Goal: Information Seeking & Learning: Learn about a topic

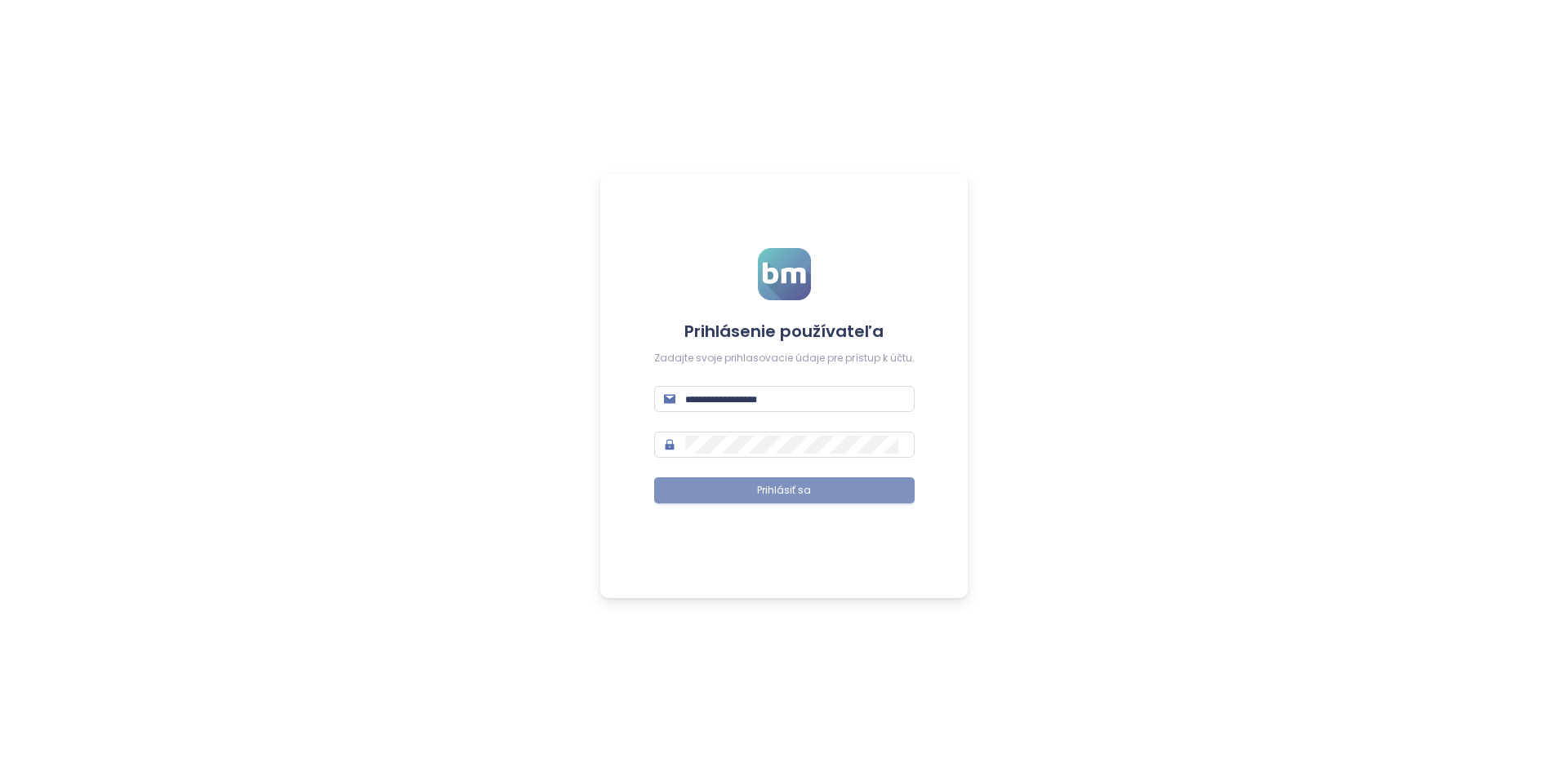
type input "**********"
click at [794, 489] on span "Prihlásiť sa" at bounding box center [784, 491] width 53 height 16
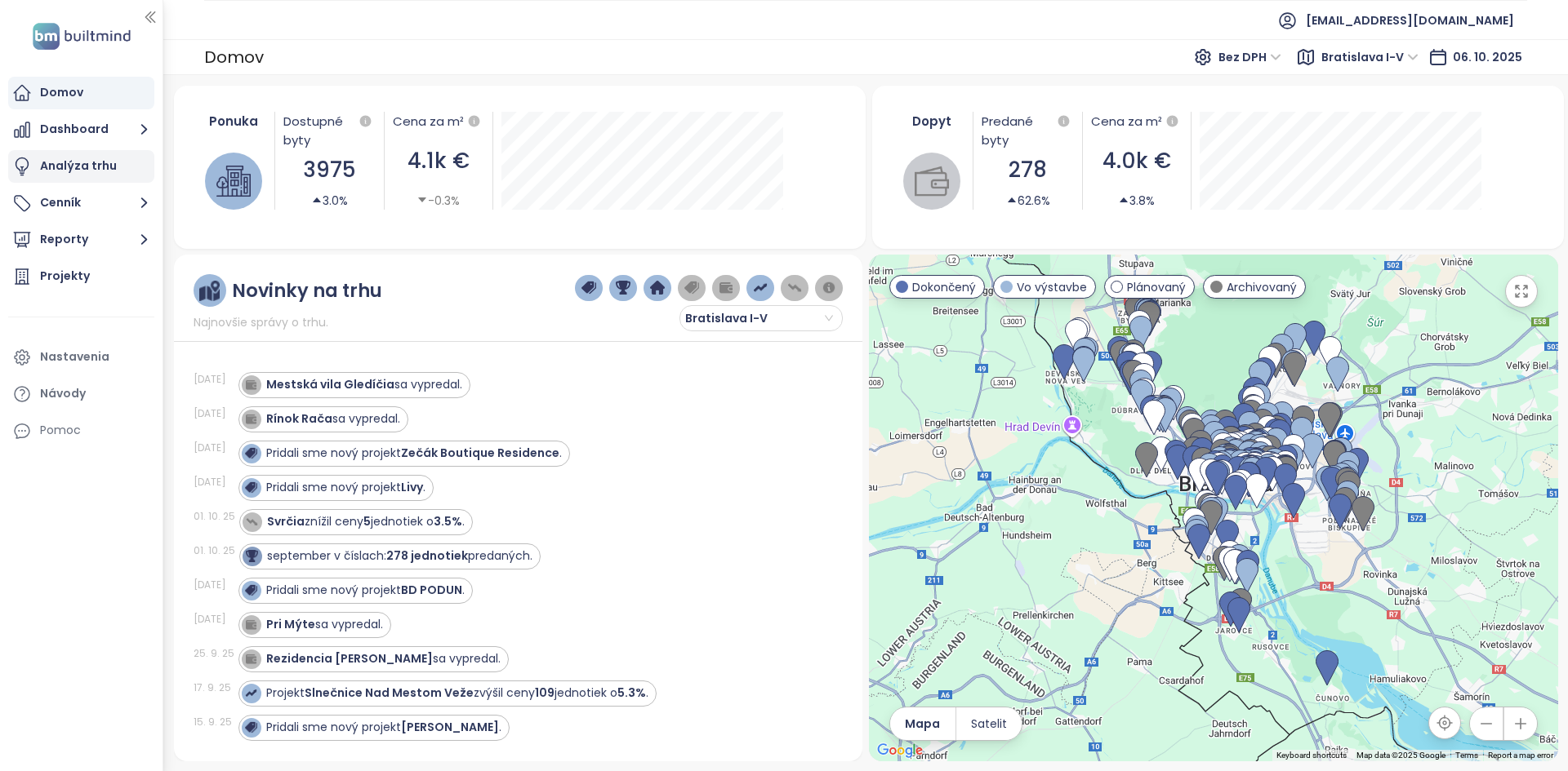
click at [47, 159] on div "Analýza trhu" at bounding box center [79, 166] width 77 height 20
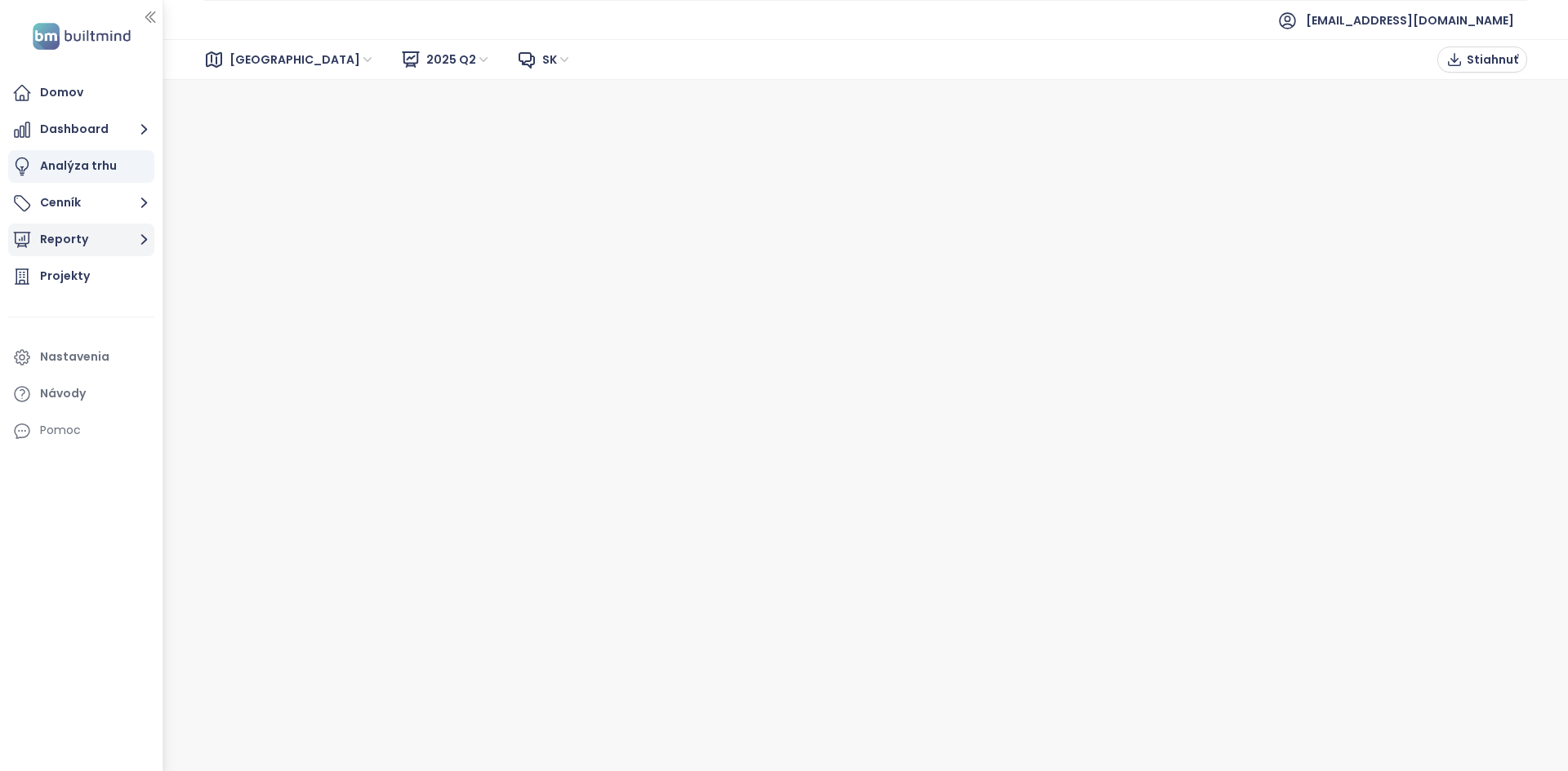
click at [69, 225] on button "Reporty" at bounding box center [81, 240] width 146 height 33
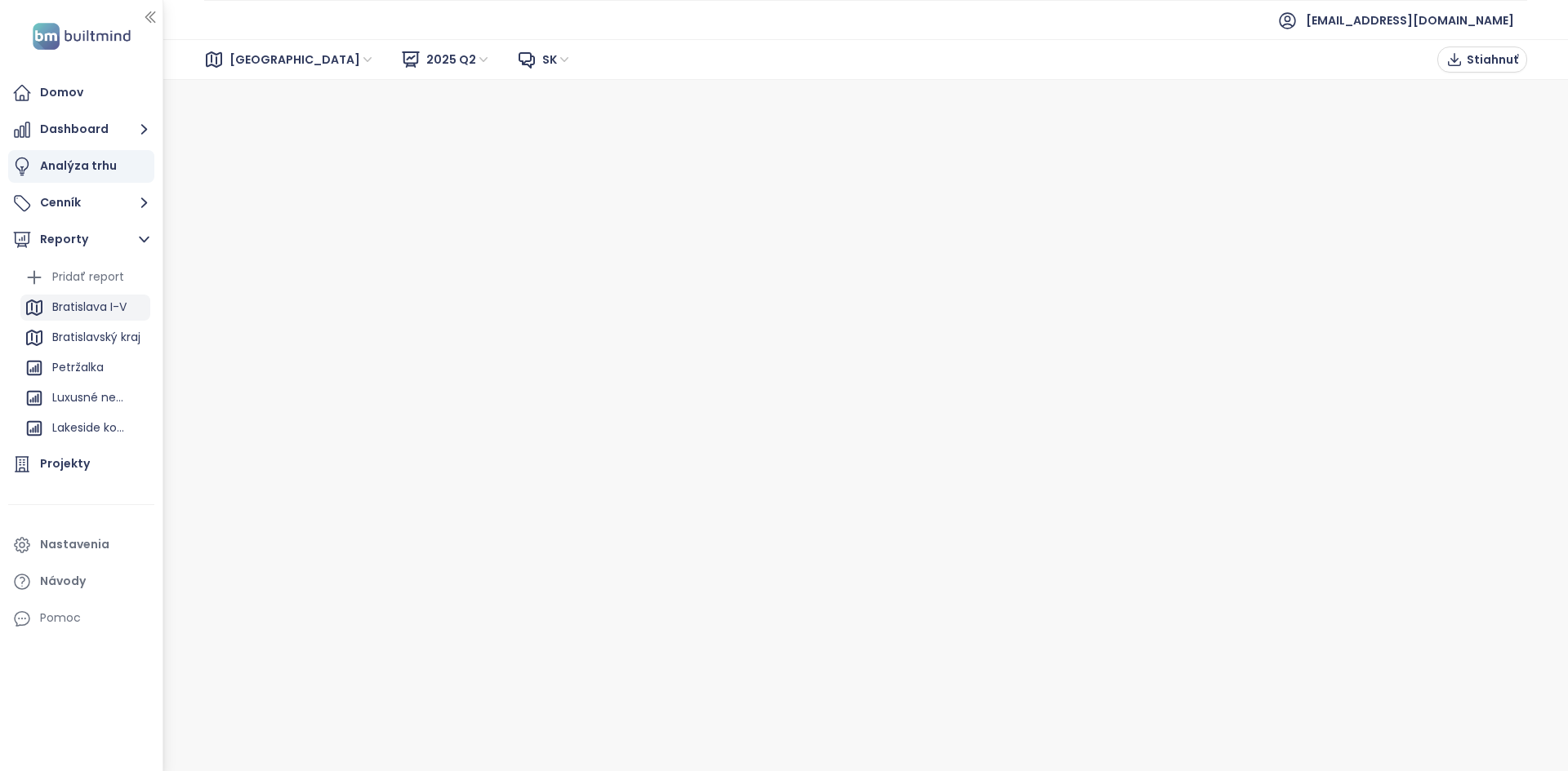
click at [92, 304] on div "Bratislava I-V" at bounding box center [89, 307] width 74 height 20
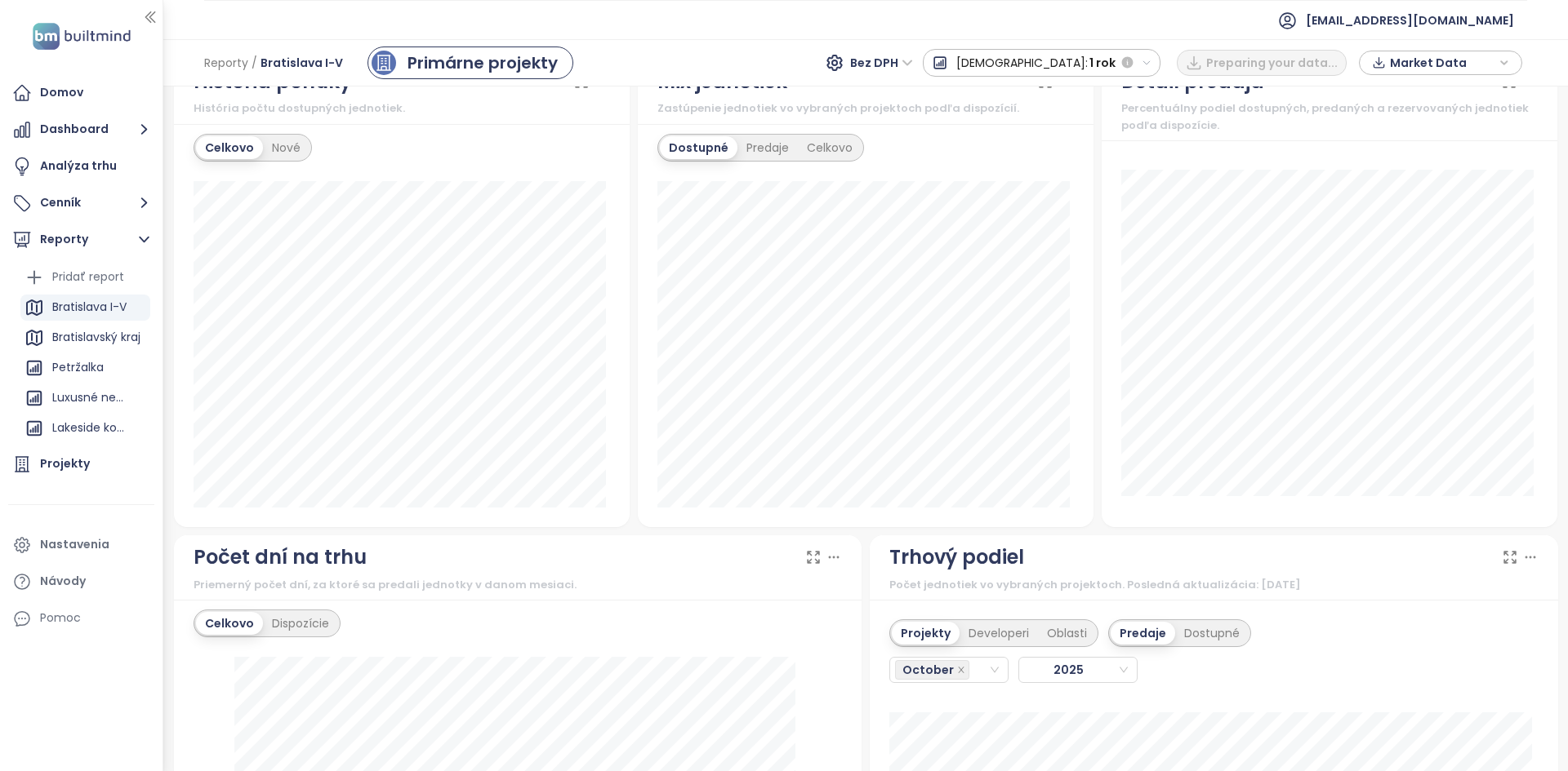
scroll to position [1387, 0]
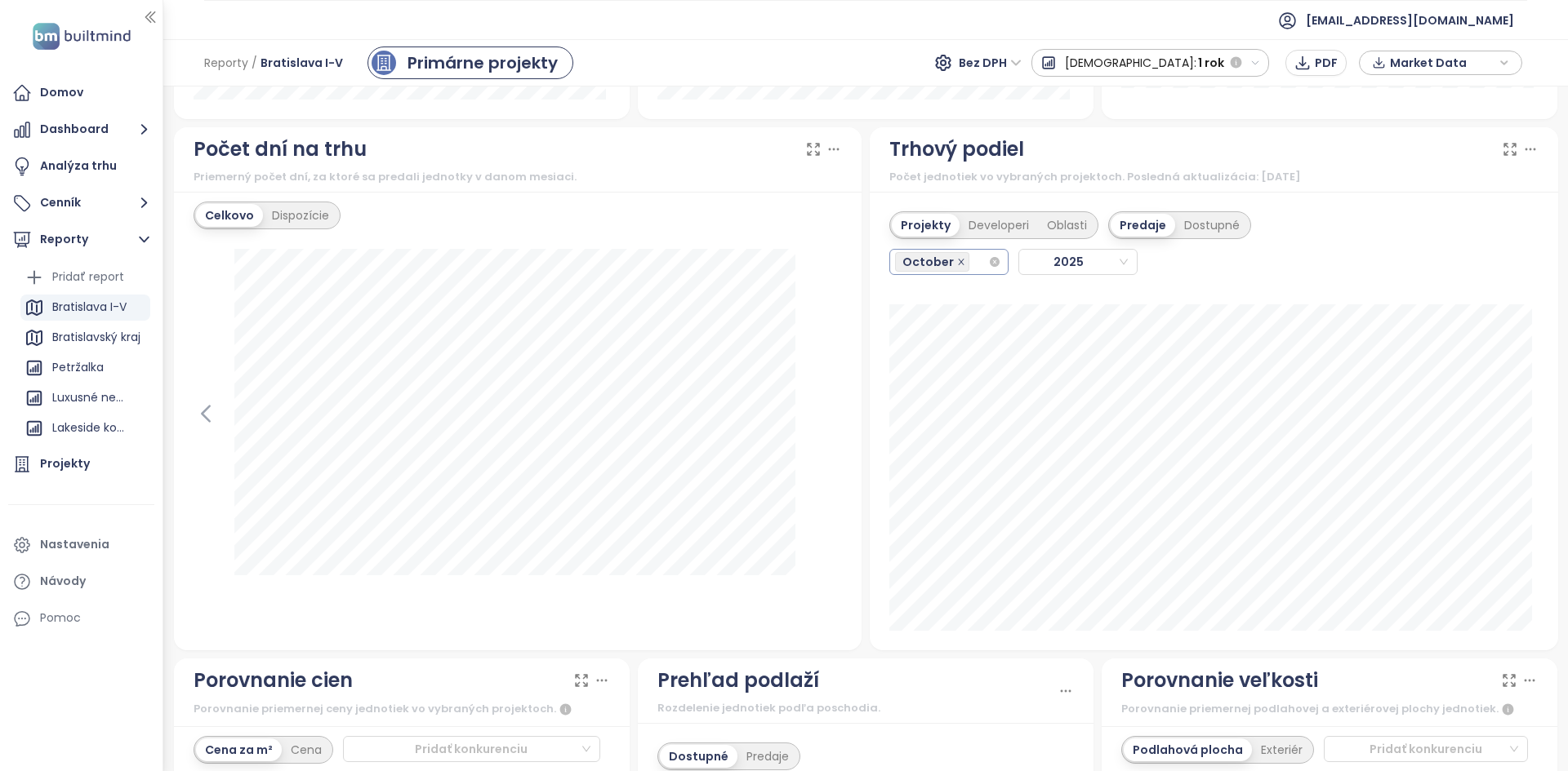
click at [957, 263] on icon "close" at bounding box center [961, 262] width 8 height 8
click at [957, 259] on icon "close" at bounding box center [961, 262] width 8 height 8
click at [990, 260] on icon "close-circle" at bounding box center [995, 262] width 10 height 10
click at [946, 259] on span "October" at bounding box center [932, 261] width 74 height 19
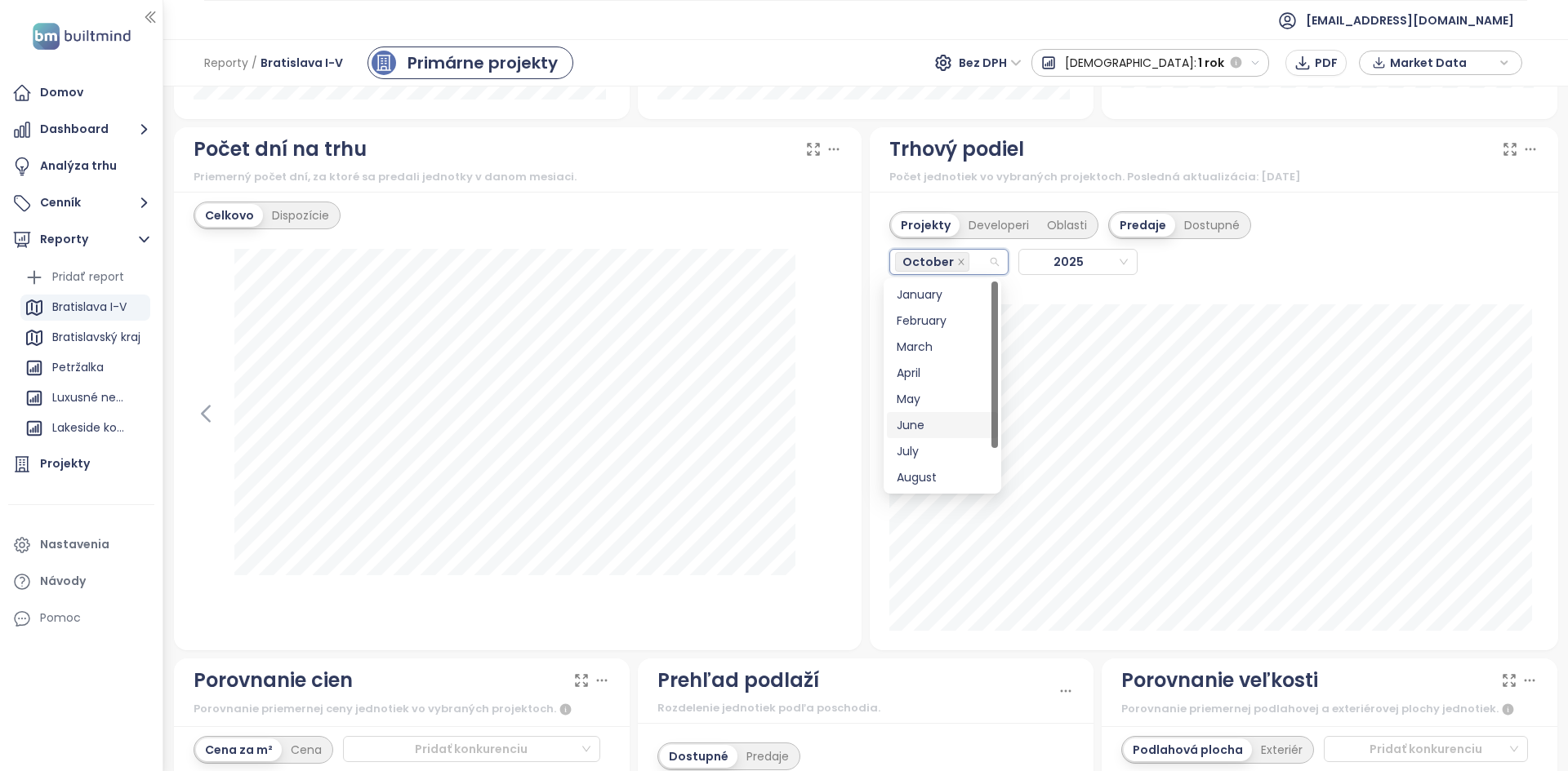
scroll to position [53, 0]
click at [943, 449] on div "September" at bounding box center [942, 451] width 91 height 18
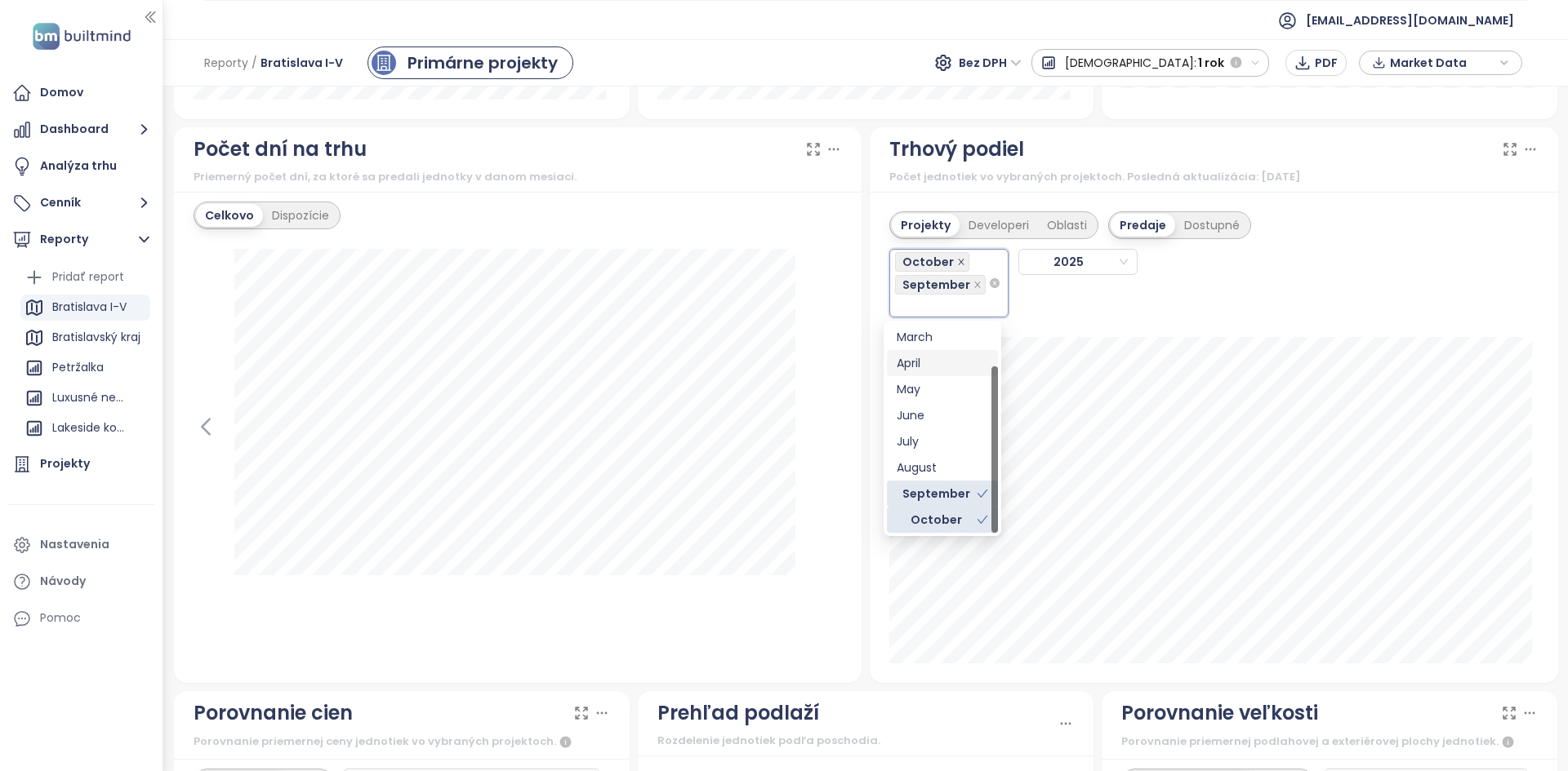
click at [957, 260] on icon "close" at bounding box center [961, 262] width 8 height 8
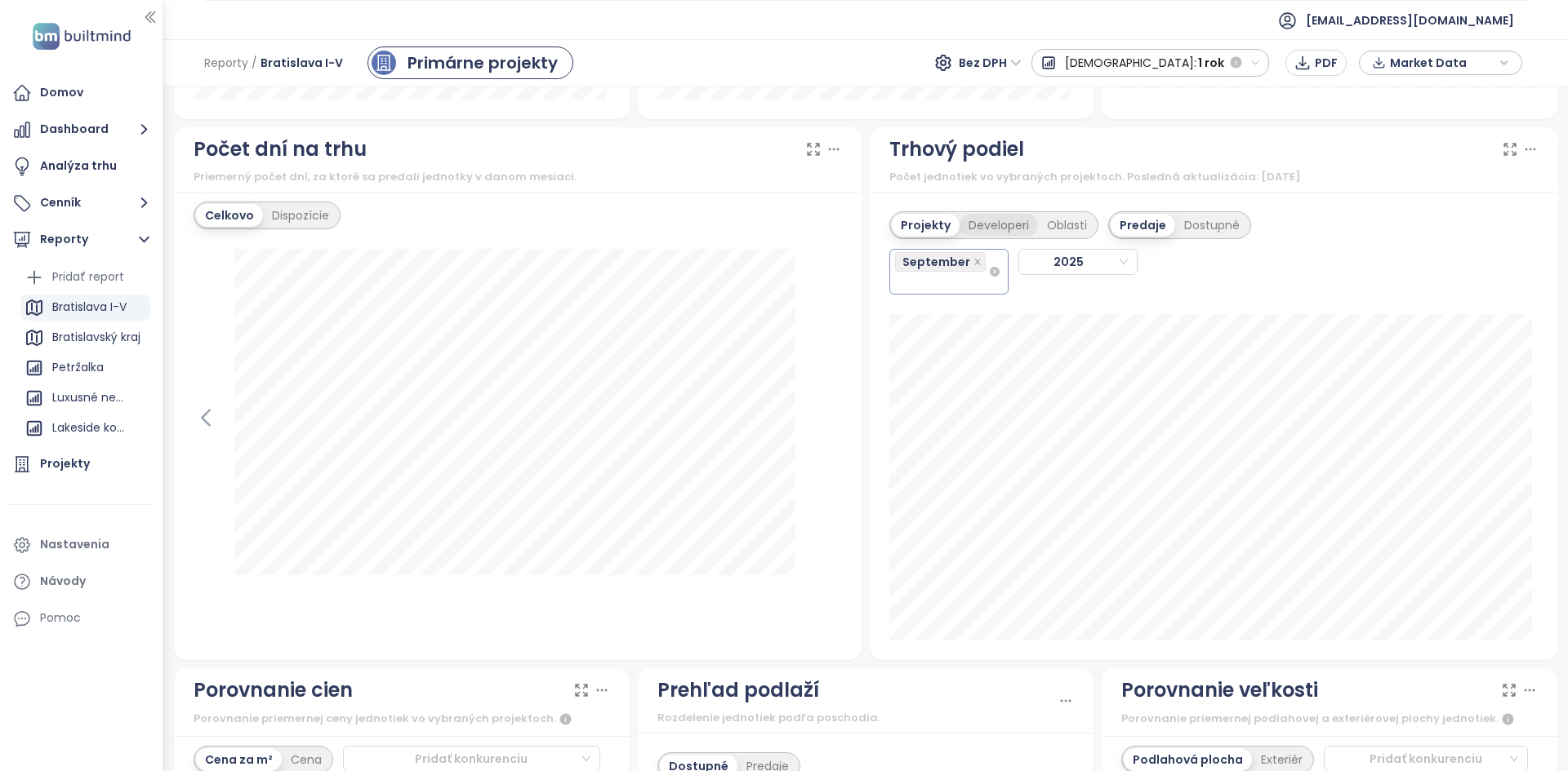
click at [994, 227] on div "Developeri" at bounding box center [999, 225] width 79 height 23
click at [913, 231] on div "Projekty" at bounding box center [923, 225] width 63 height 23
click at [990, 216] on div "Developeri" at bounding box center [999, 225] width 79 height 23
click at [974, 258] on icon "close" at bounding box center [978, 262] width 8 height 8
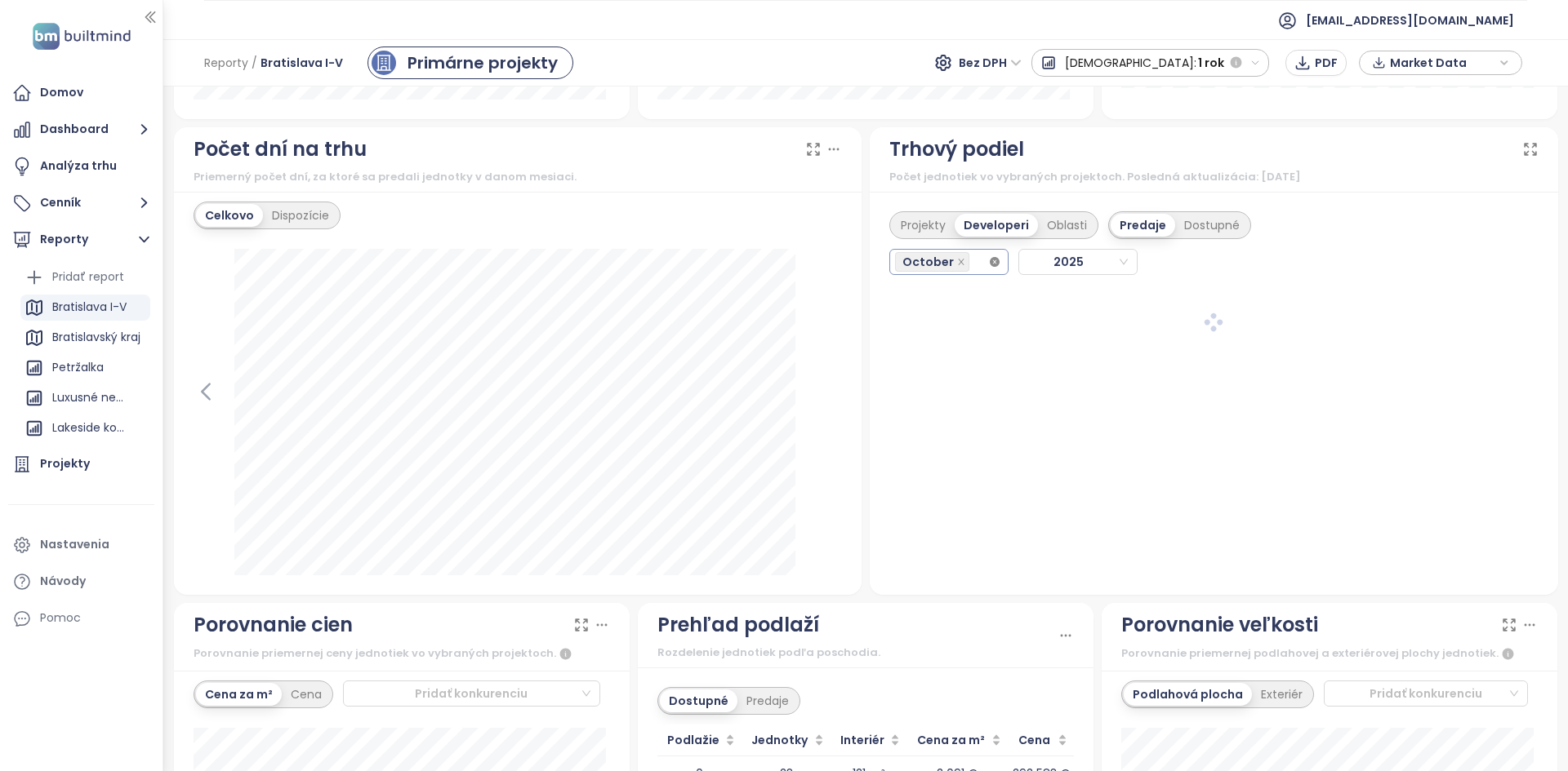
click at [987, 269] on div "October" at bounding box center [949, 261] width 120 height 26
